Goal: Transaction & Acquisition: Purchase product/service

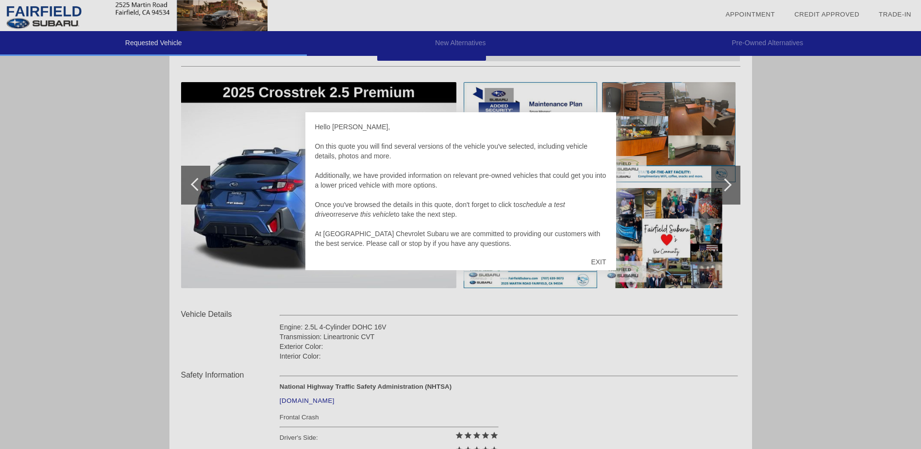
click at [601, 262] on div "EXIT" at bounding box center [598, 261] width 34 height 29
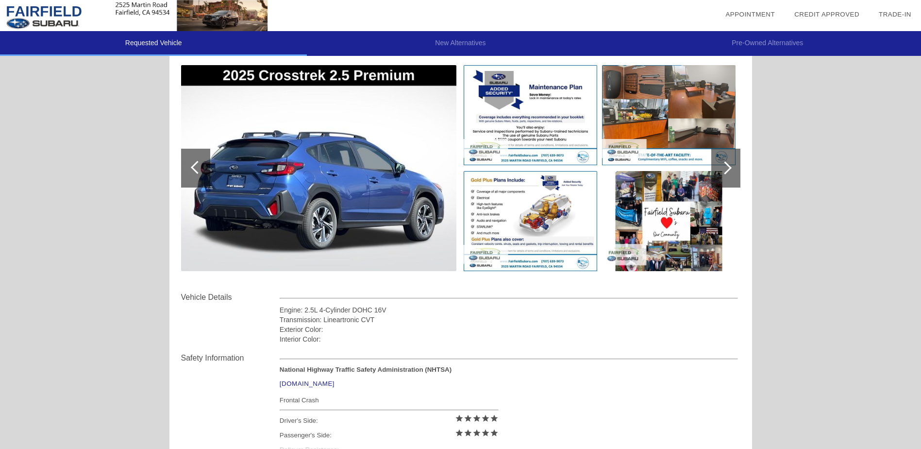
scroll to position [97, 0]
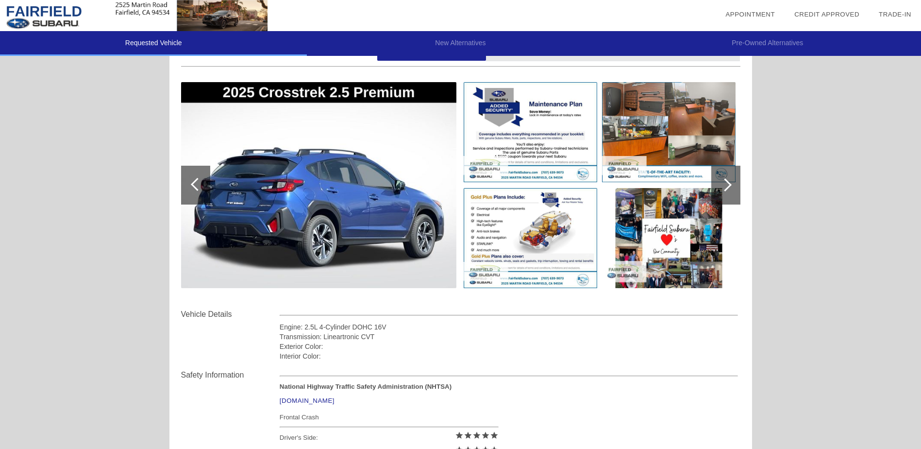
click at [727, 185] on div at bounding box center [725, 184] width 13 height 13
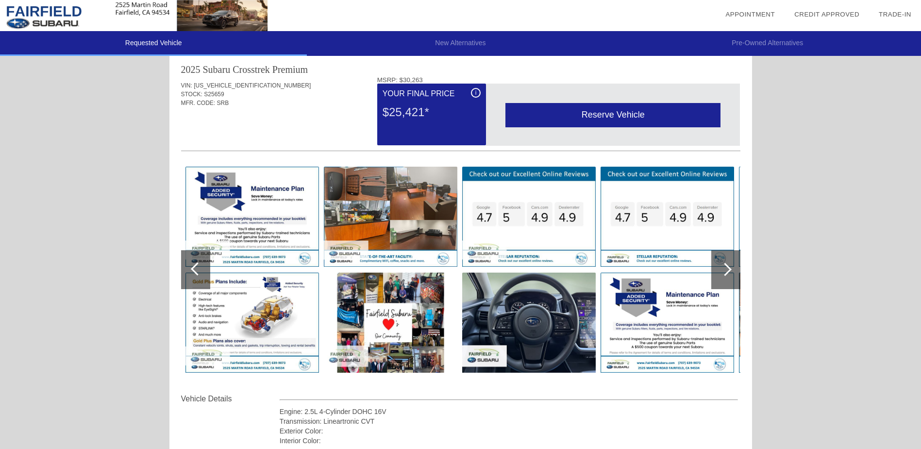
scroll to position [0, 0]
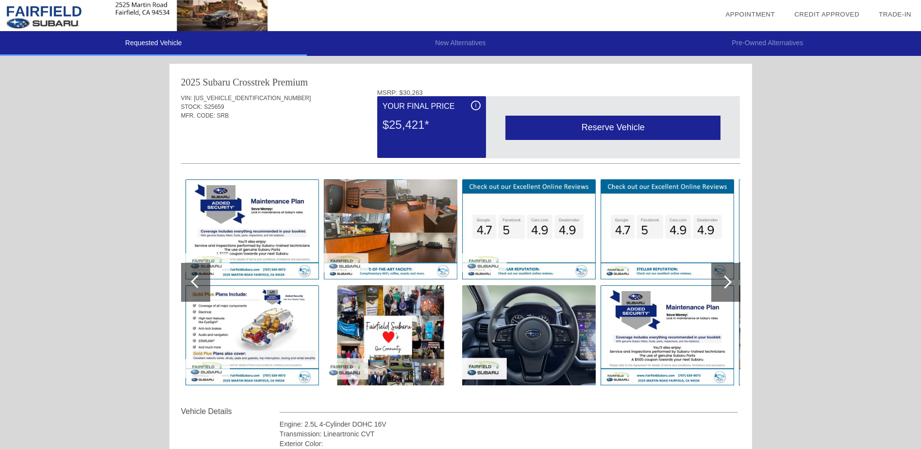
click at [726, 282] on div at bounding box center [725, 281] width 13 height 13
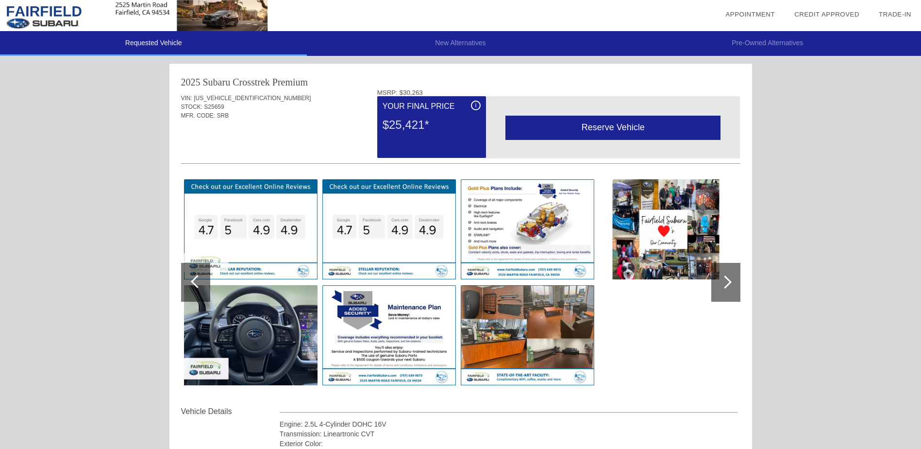
click at [728, 276] on div at bounding box center [725, 282] width 29 height 39
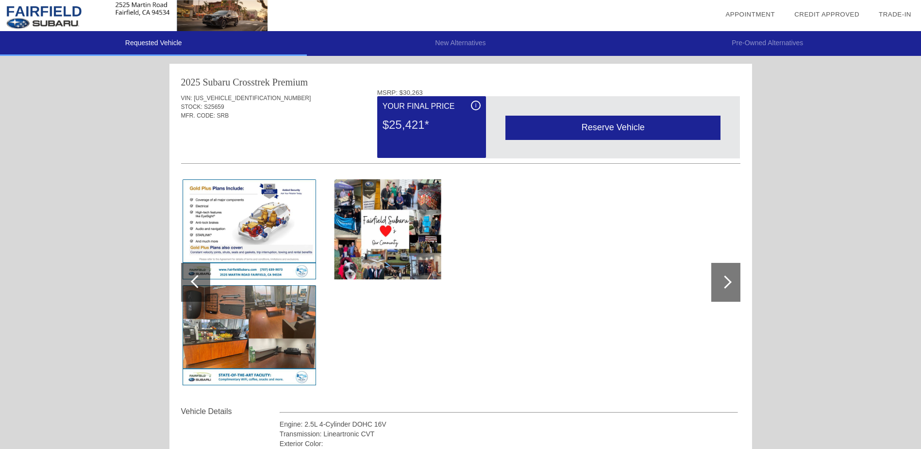
click at [724, 284] on div at bounding box center [725, 281] width 13 height 13
click at [460, 40] on li "New Alternatives" at bounding box center [460, 43] width 307 height 25
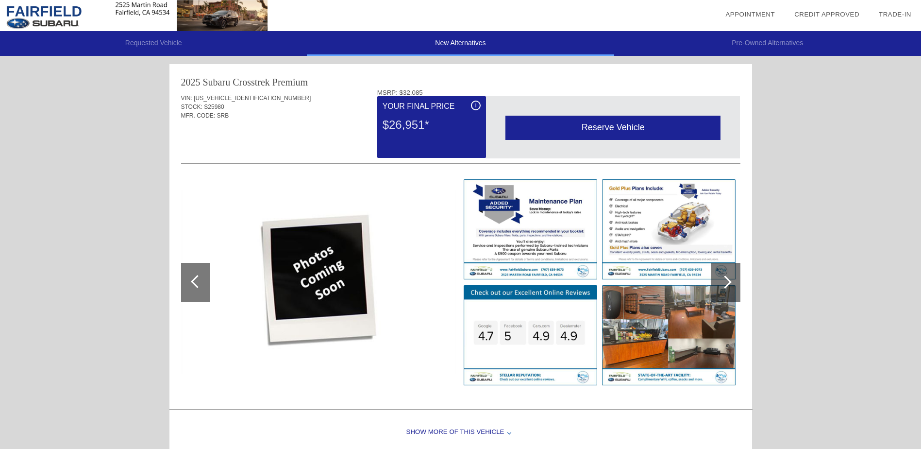
click at [31, 6] on img at bounding box center [134, 15] width 268 height 31
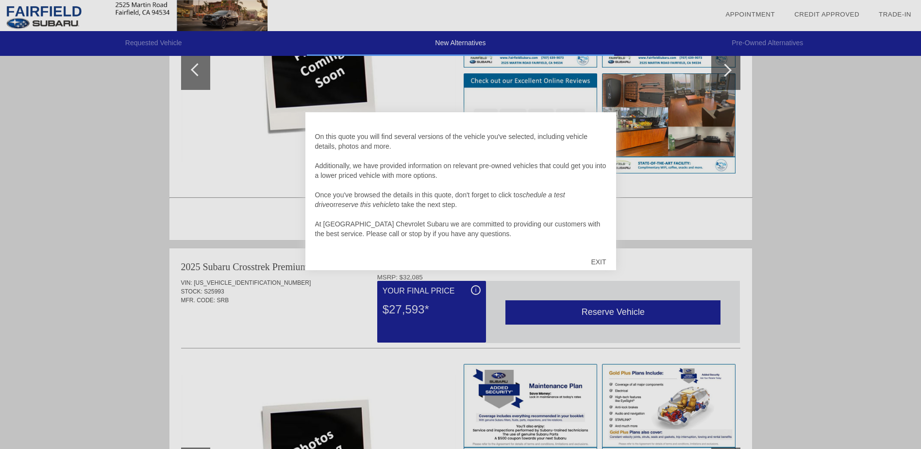
scroll to position [194, 0]
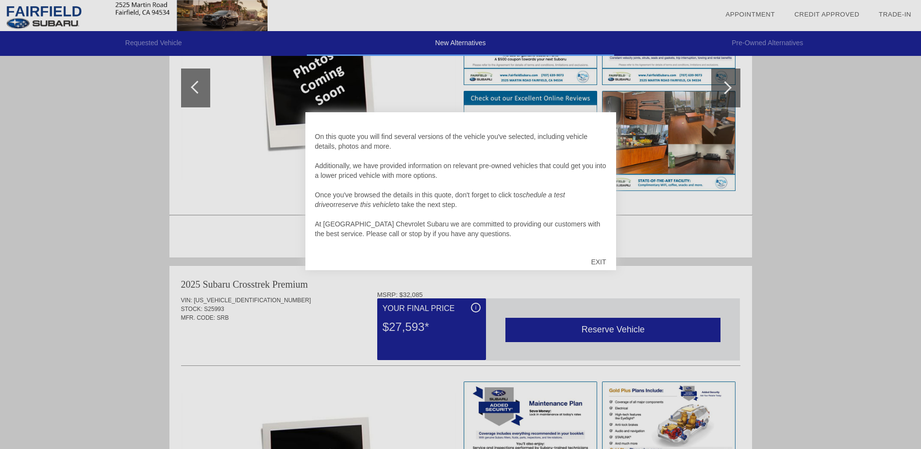
click at [599, 260] on div "EXIT" at bounding box center [598, 261] width 34 height 29
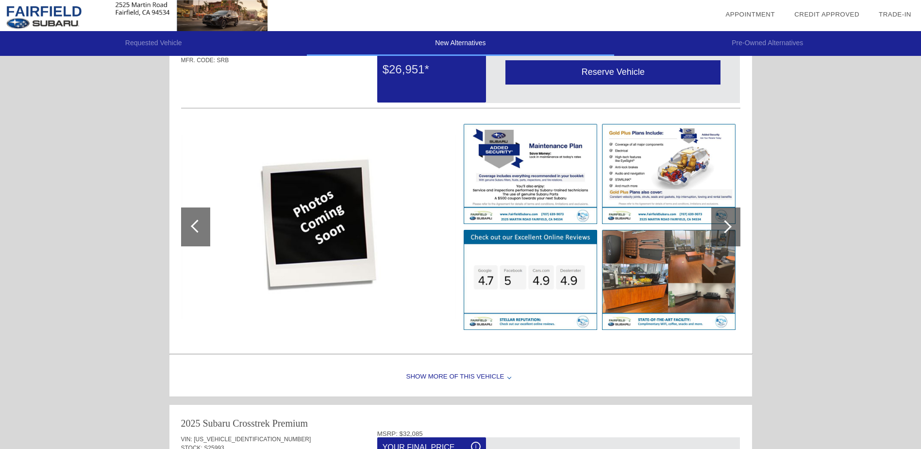
scroll to position [0, 0]
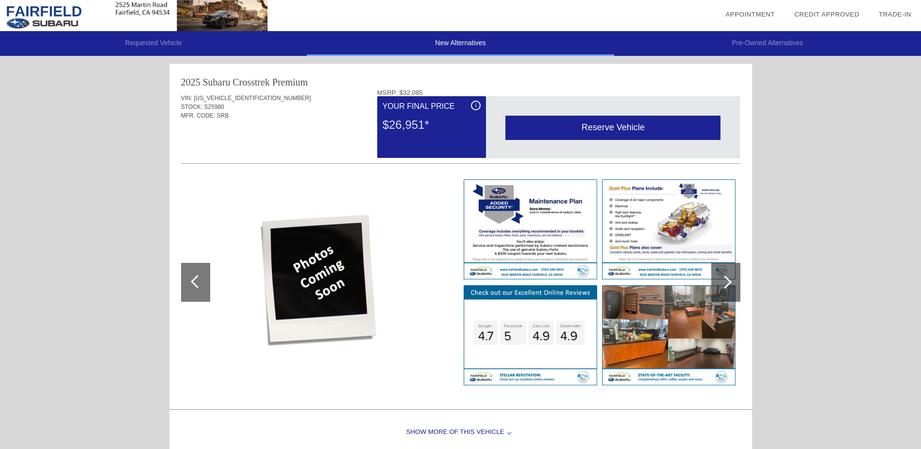
click at [184, 276] on div at bounding box center [195, 282] width 29 height 39
click at [193, 281] on div at bounding box center [197, 281] width 13 height 13
click at [144, 39] on li "Requested Vehicle" at bounding box center [153, 43] width 307 height 25
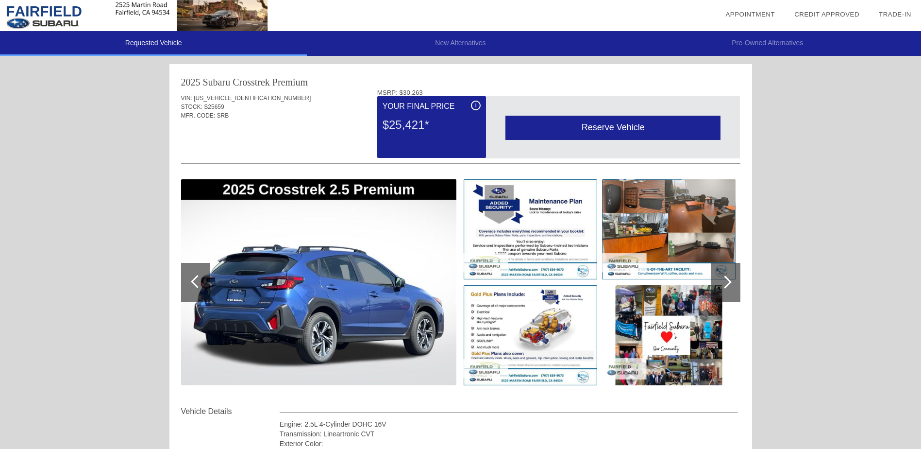
click at [730, 285] on div at bounding box center [725, 282] width 29 height 39
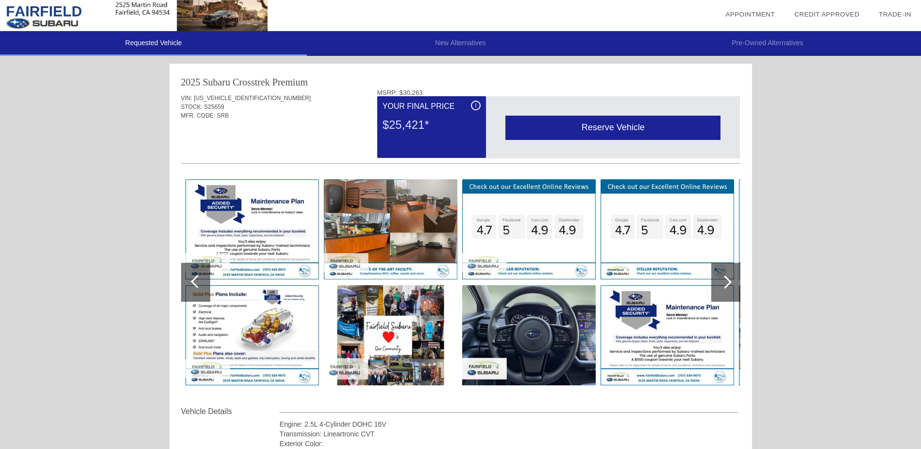
click at [729, 279] on div at bounding box center [725, 281] width 13 height 13
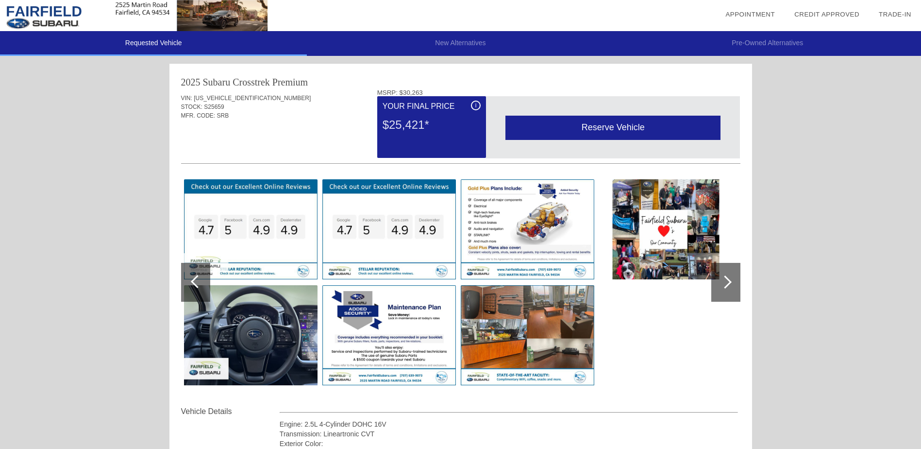
click at [720, 282] on div at bounding box center [725, 281] width 13 height 13
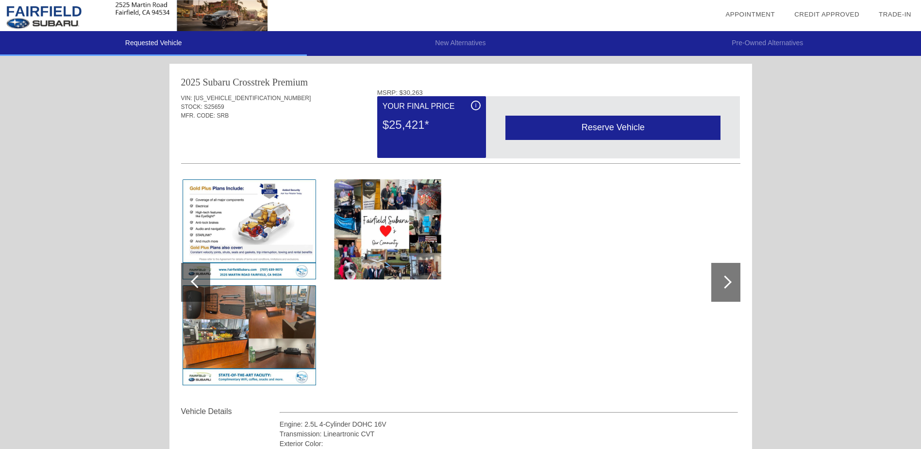
click at [726, 280] on div at bounding box center [725, 281] width 13 height 13
click at [473, 105] on div "i" at bounding box center [476, 106] width 10 height 10
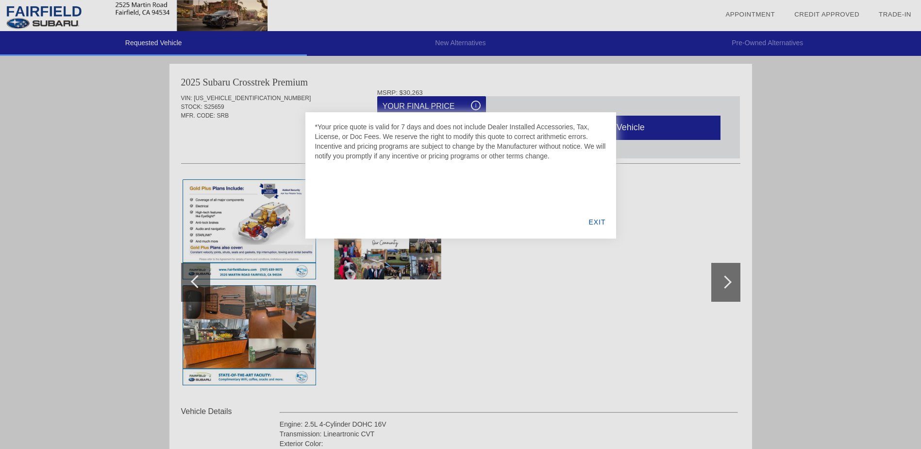
click at [826, 293] on div at bounding box center [460, 224] width 921 height 449
click at [598, 220] on div "EXIT" at bounding box center [596, 221] width 37 height 33
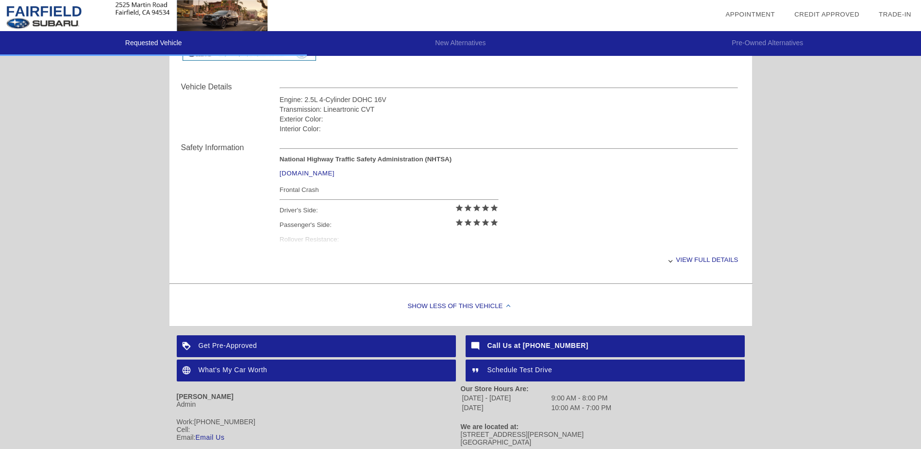
scroll to position [340, 0]
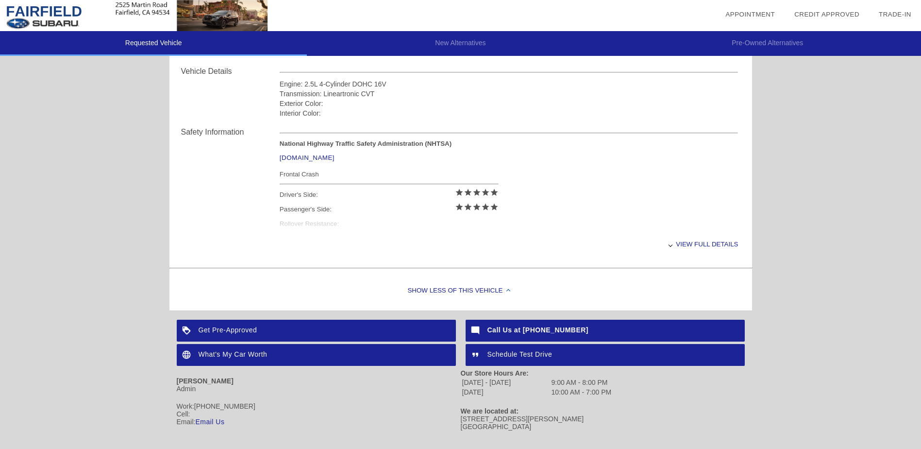
click at [715, 244] on div "View full details" at bounding box center [509, 244] width 459 height 24
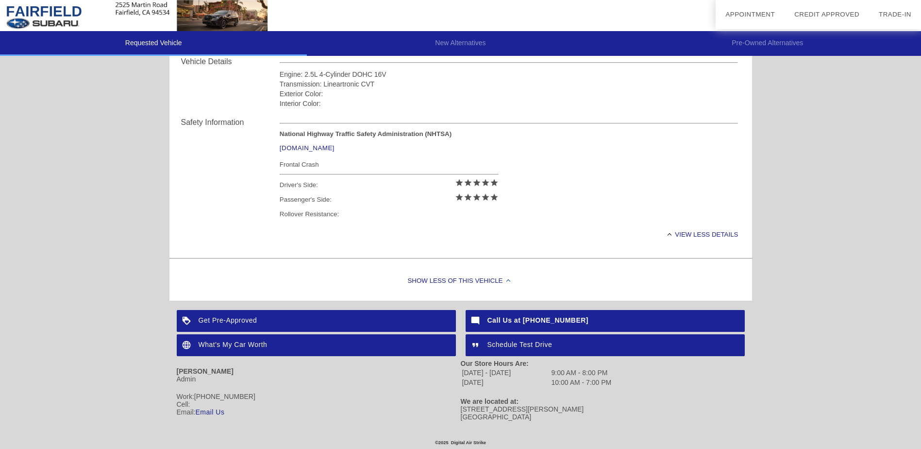
scroll to position [355, 0]
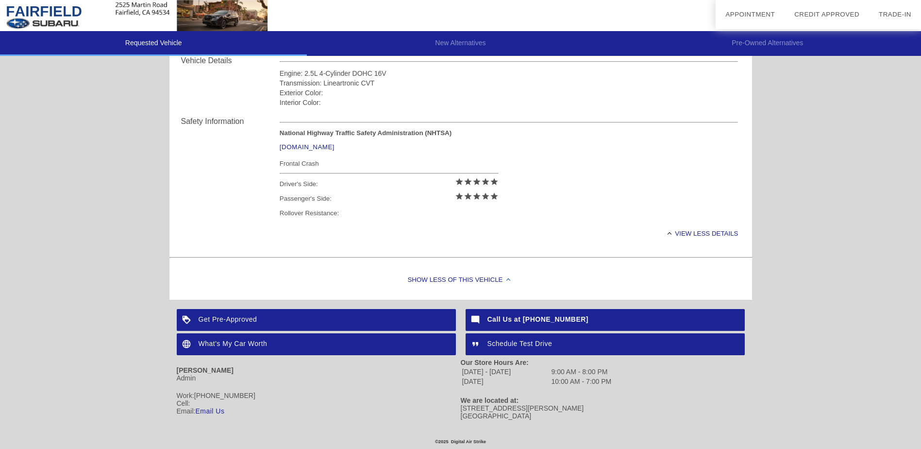
click at [227, 339] on div "What's My Car Worth" at bounding box center [316, 344] width 279 height 22
